Goal: Find specific page/section: Find specific page/section

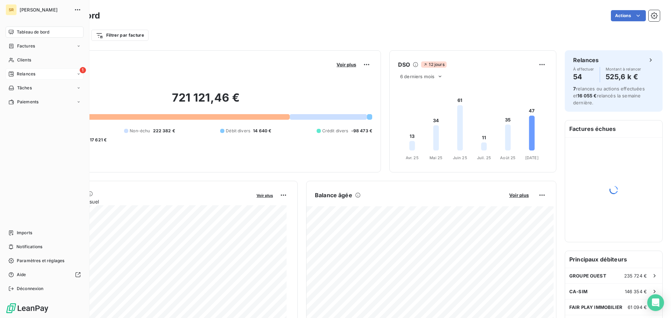
click at [17, 73] on span "Relances" at bounding box center [26, 74] width 19 height 6
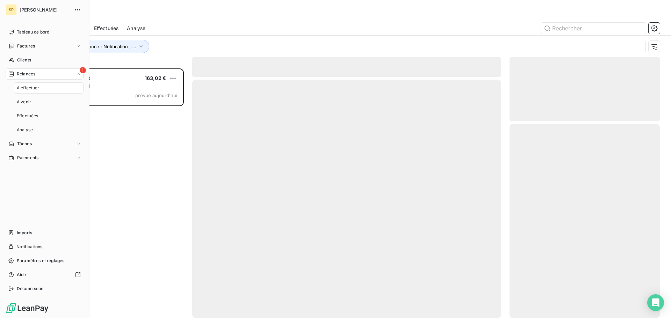
scroll to position [244, 145]
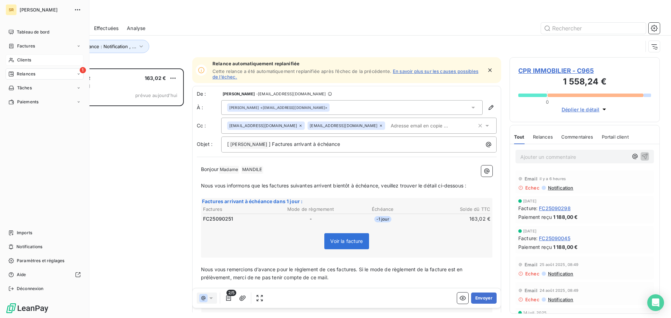
click at [21, 59] on span "Clients" at bounding box center [24, 60] width 14 height 6
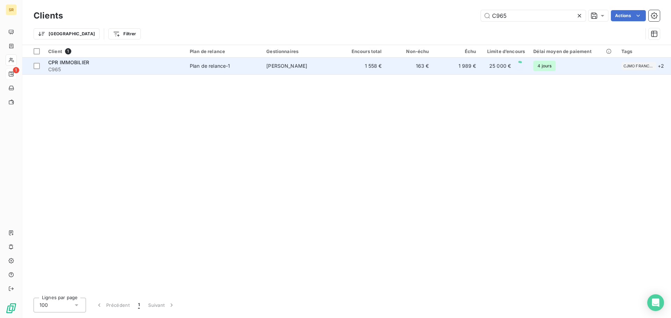
type input "C965"
click at [151, 64] on div "CPR IMMOBILIER" at bounding box center [114, 62] width 133 height 7
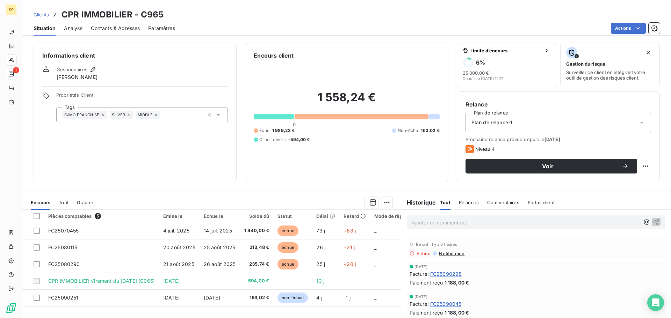
scroll to position [47, 0]
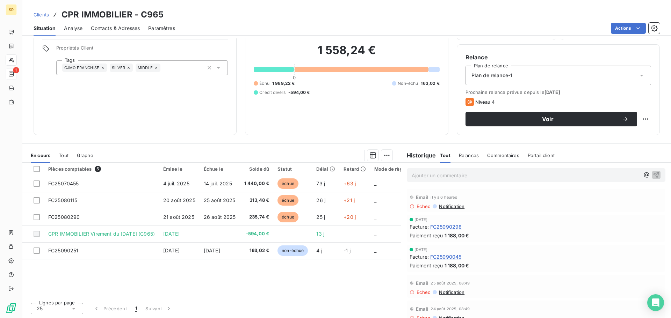
click at [104, 27] on span "Contacts & Adresses" at bounding box center [115, 28] width 49 height 7
